Goal: Transaction & Acquisition: Purchase product/service

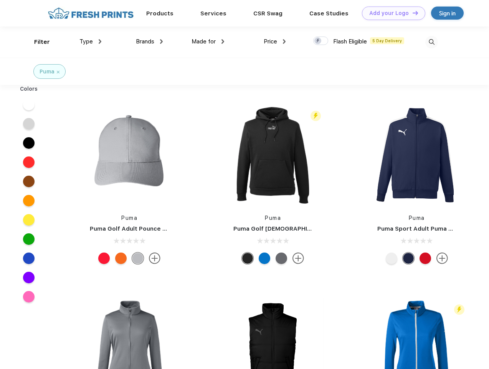
click at [391, 13] on link "Add your Logo Design Tool" at bounding box center [393, 13] width 63 height 13
click at [0, 0] on div "Design Tool" at bounding box center [0, 0] width 0 height 0
click at [412, 13] on link "Add your Logo Design Tool" at bounding box center [393, 13] width 63 height 13
click at [37, 42] on div "Filter" at bounding box center [42, 42] width 16 height 9
click at [91, 41] on span "Type" at bounding box center [85, 41] width 13 height 7
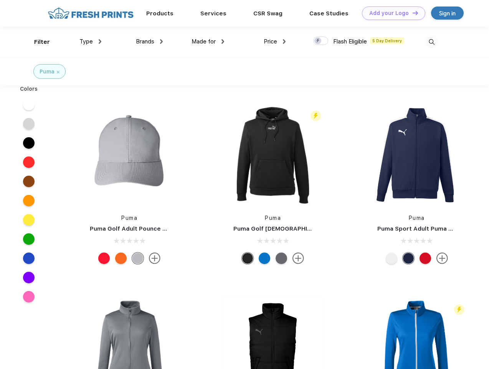
click at [149, 41] on span "Brands" at bounding box center [145, 41] width 18 height 7
click at [208, 41] on span "Made for" at bounding box center [204, 41] width 24 height 7
click at [275, 41] on span "Price" at bounding box center [270, 41] width 13 height 7
click at [321, 41] on div at bounding box center [320, 40] width 15 height 8
click at [318, 41] on input "checkbox" at bounding box center [315, 38] width 5 height 5
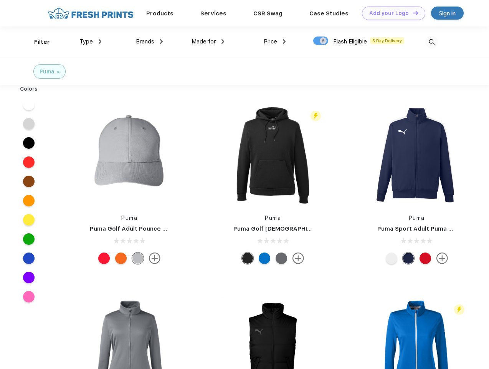
click at [432, 42] on img at bounding box center [431, 42] width 13 height 13
